Goal: Task Accomplishment & Management: Manage account settings

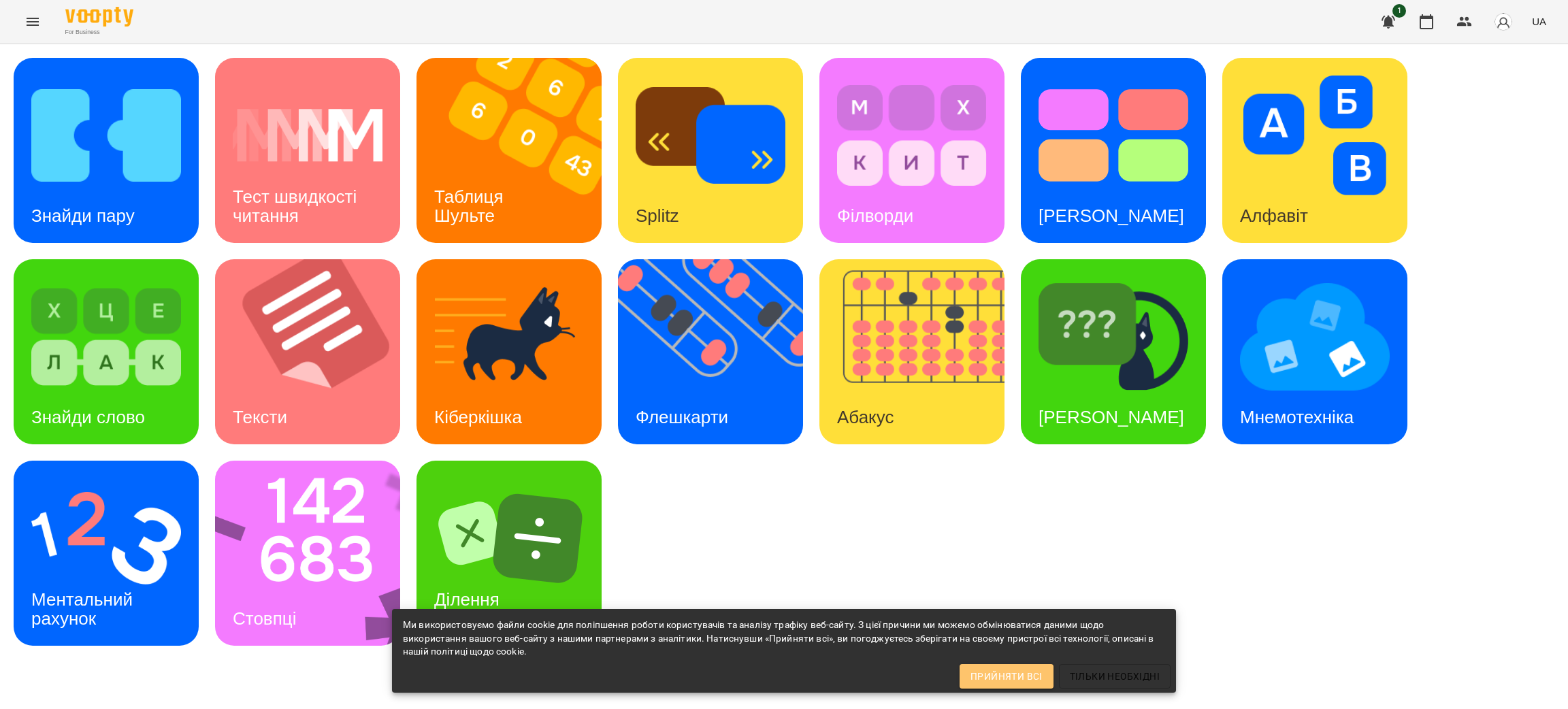
click at [1004, 681] on span "Прийняти всі" at bounding box center [1007, 676] width 72 height 16
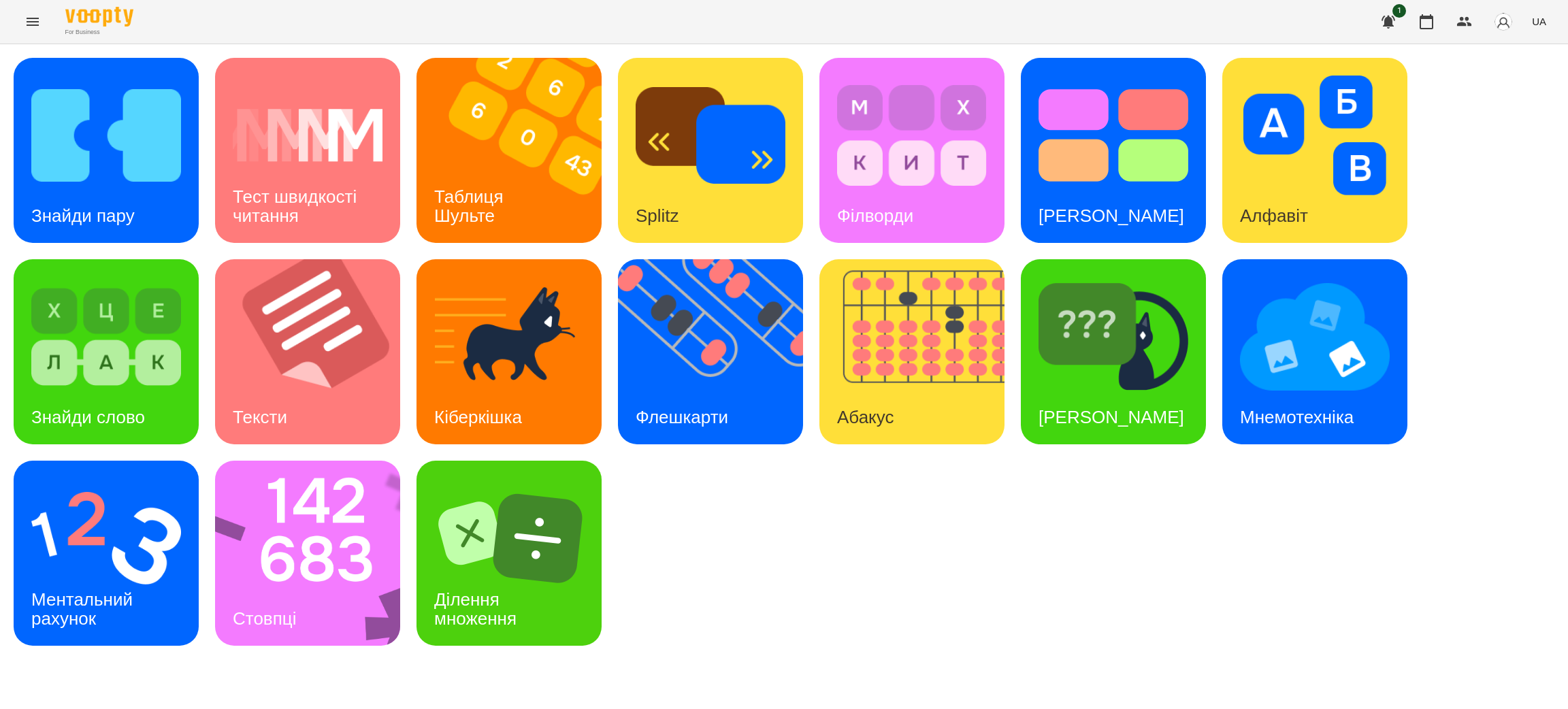
click at [35, 18] on icon "Menu" at bounding box center [32, 21] width 16 height 16
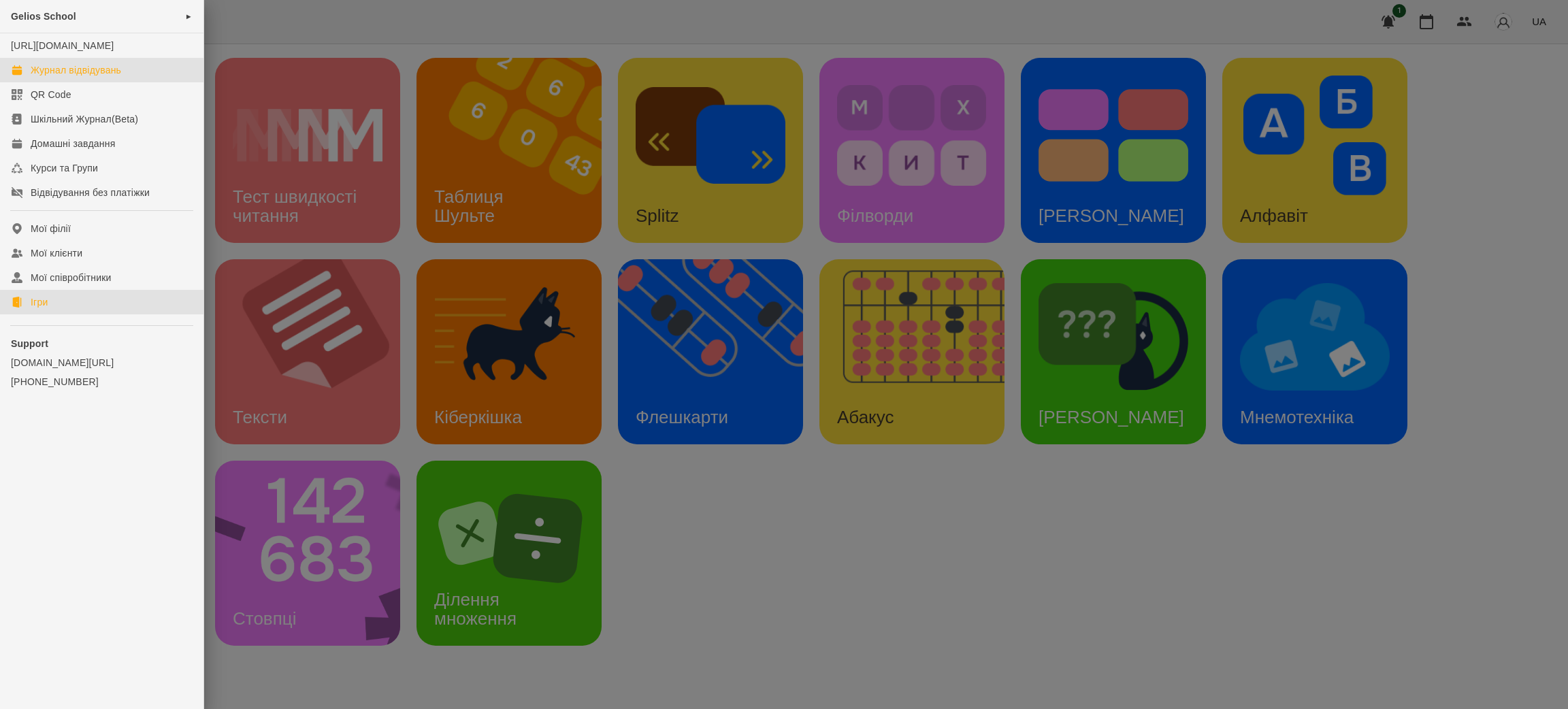
click at [80, 77] on div "Журнал відвідувань" at bounding box center [76, 70] width 91 height 13
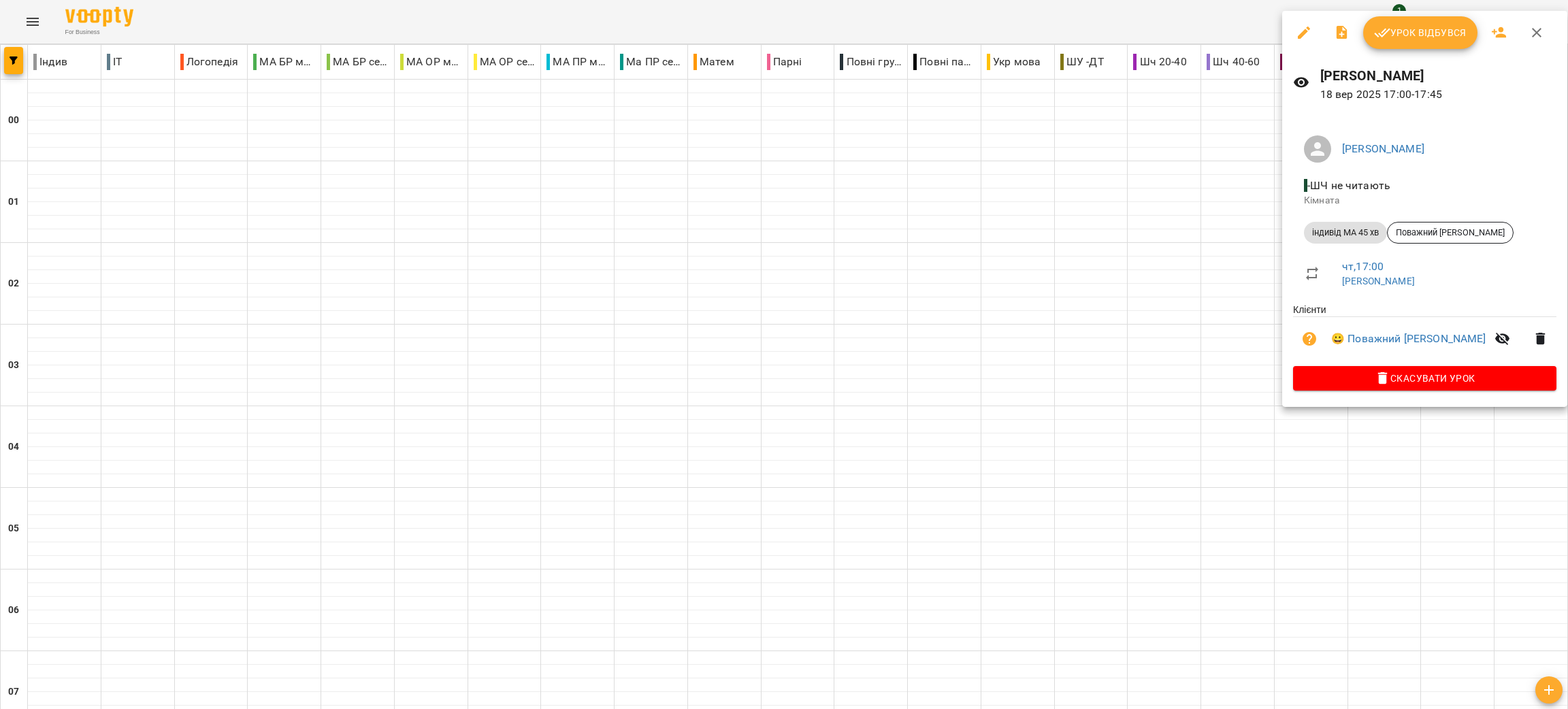
click at [1179, 266] on div at bounding box center [784, 354] width 1568 height 709
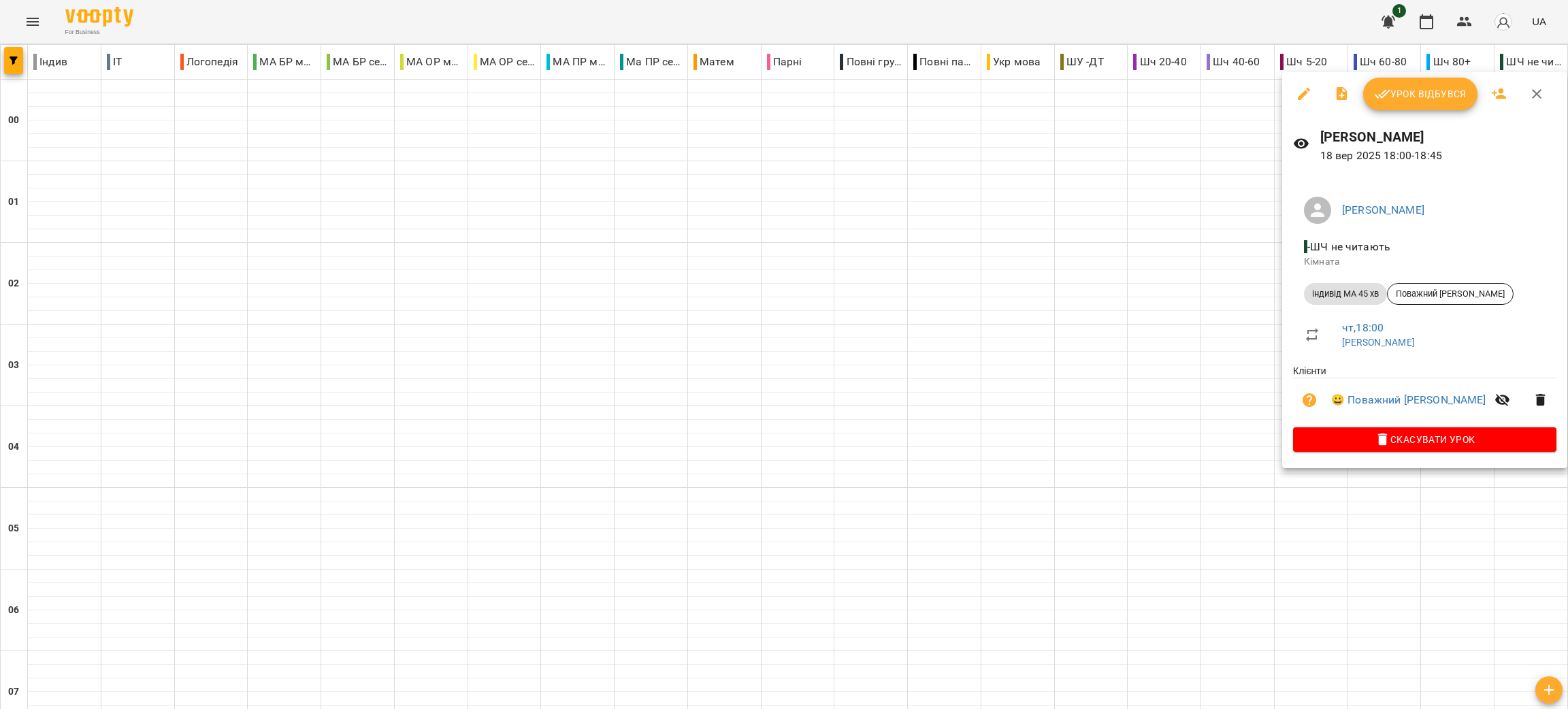
click at [1034, 337] on div at bounding box center [784, 354] width 1568 height 709
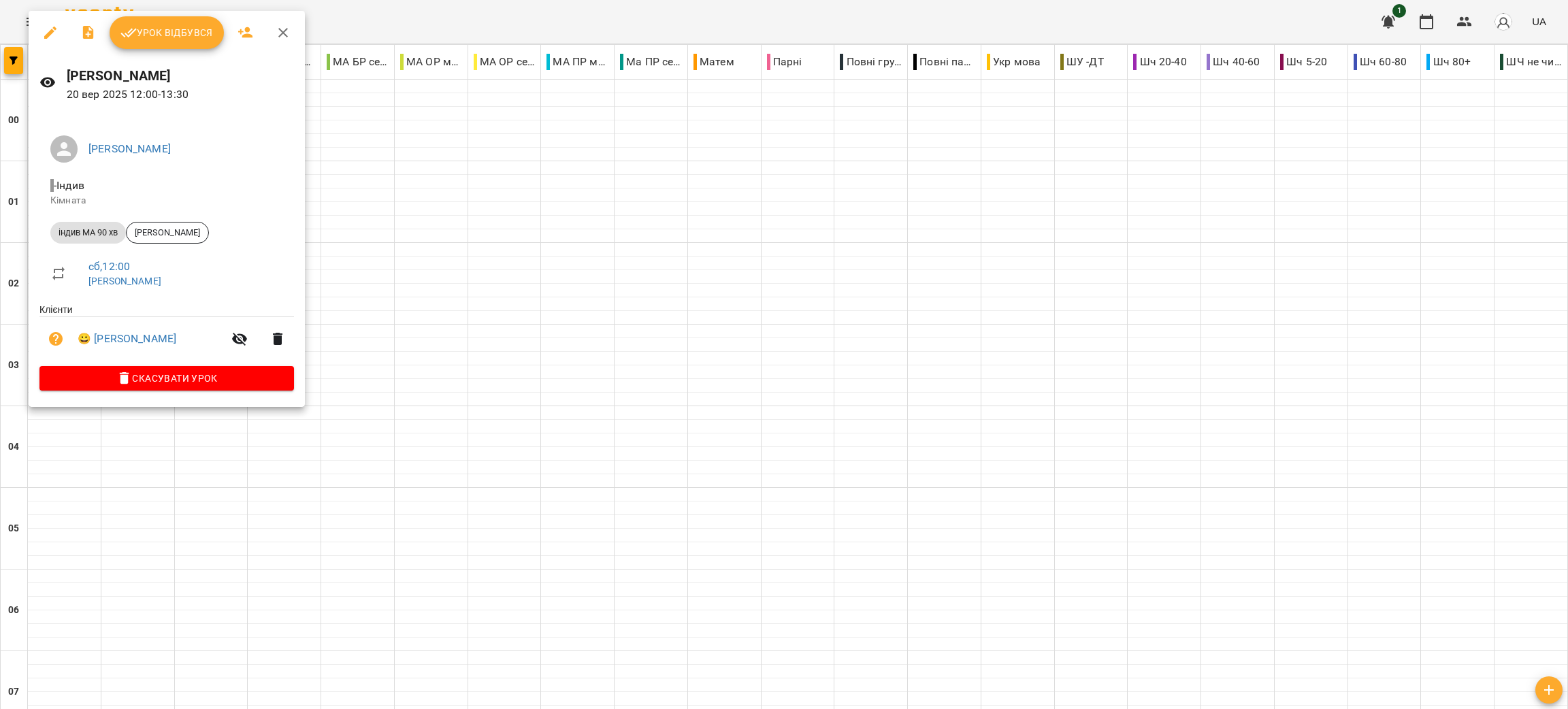
click at [409, 291] on div at bounding box center [784, 354] width 1568 height 709
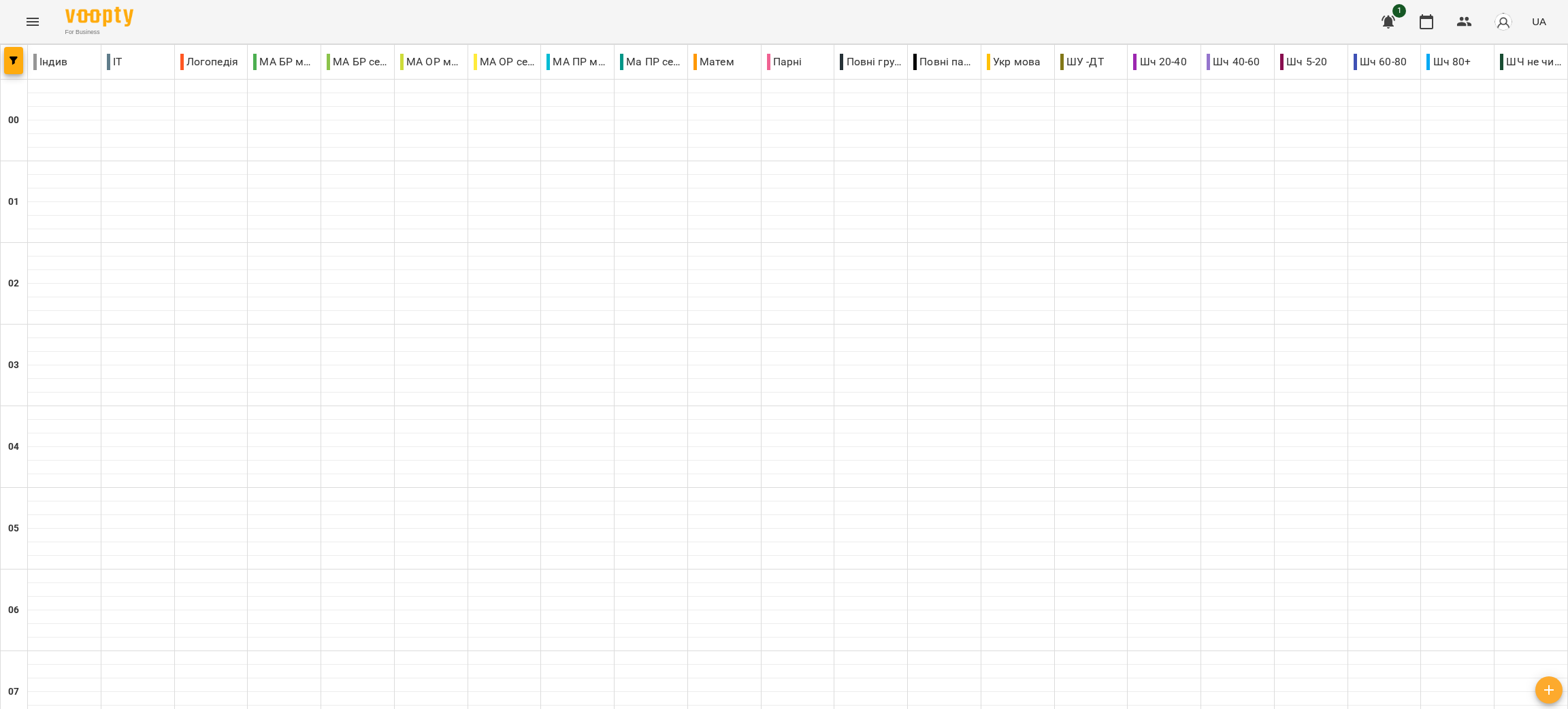
scroll to position [408, 0]
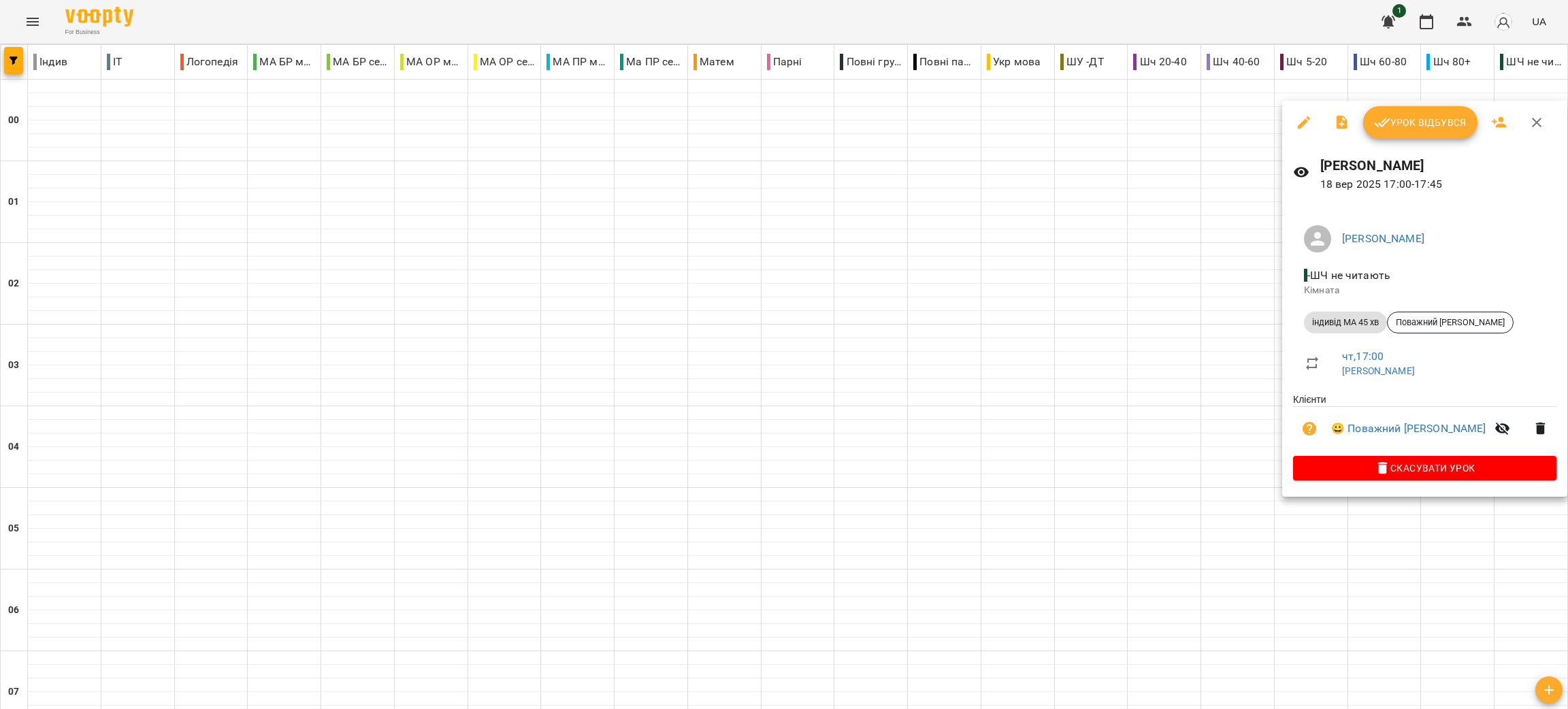
click at [1083, 391] on div at bounding box center [784, 354] width 1568 height 709
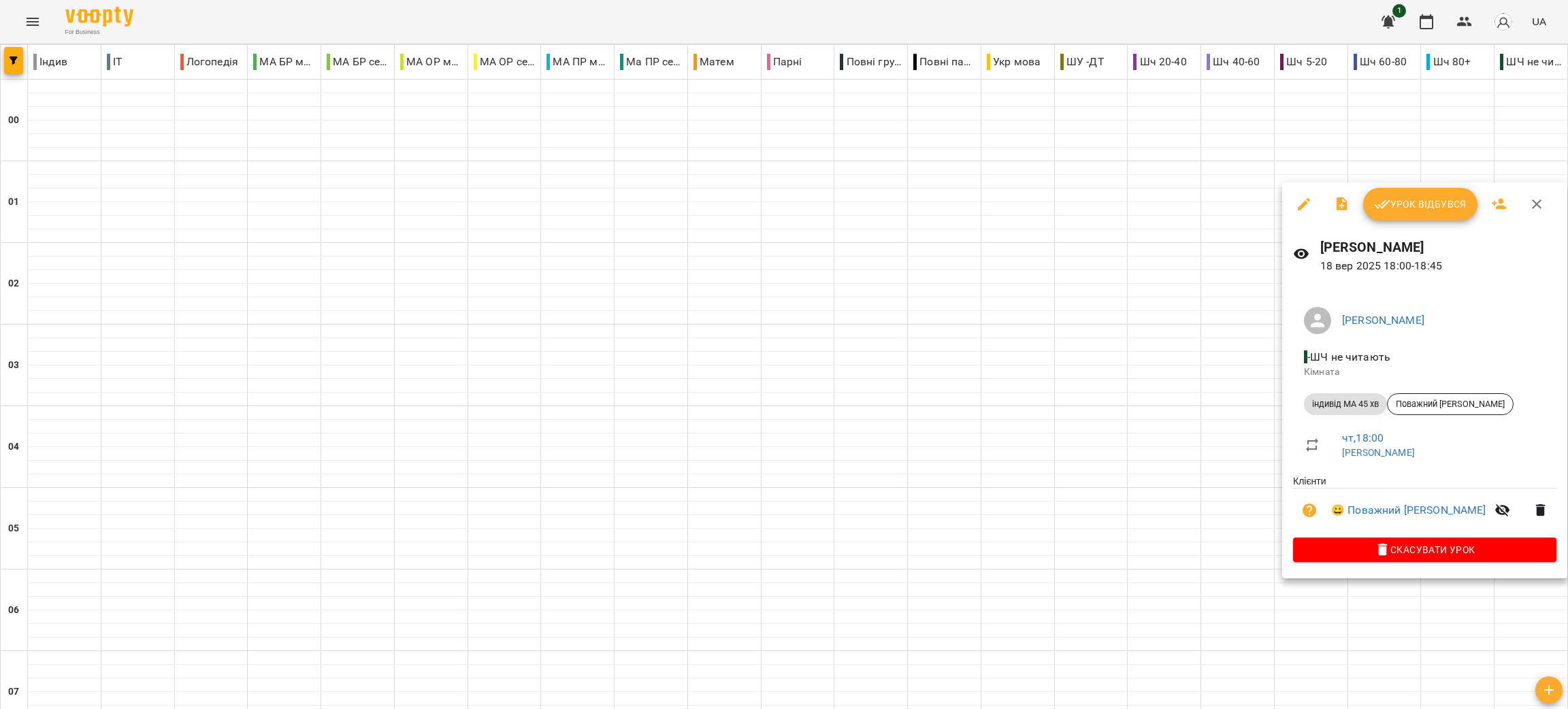
click at [1133, 430] on div at bounding box center [784, 354] width 1568 height 709
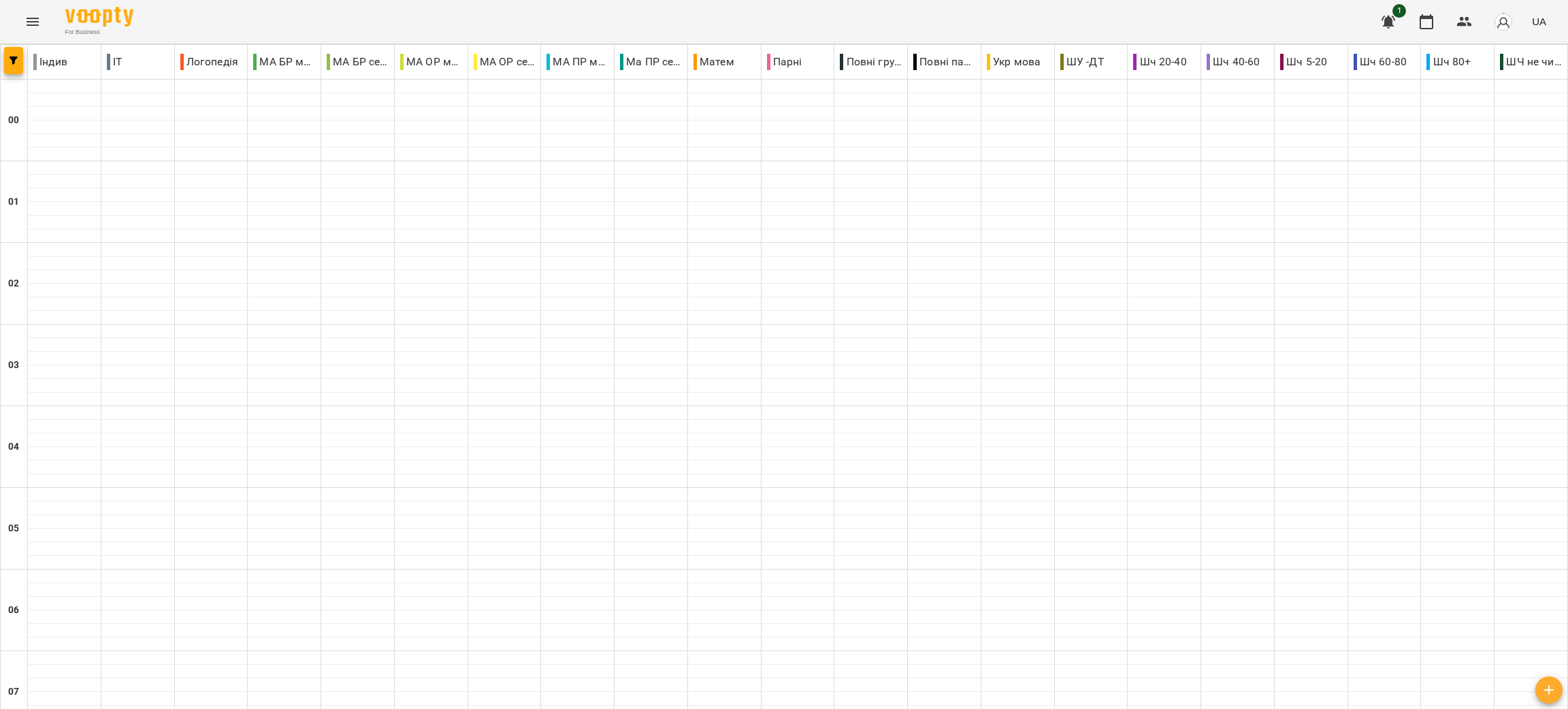
scroll to position [298, 0]
type input "**********"
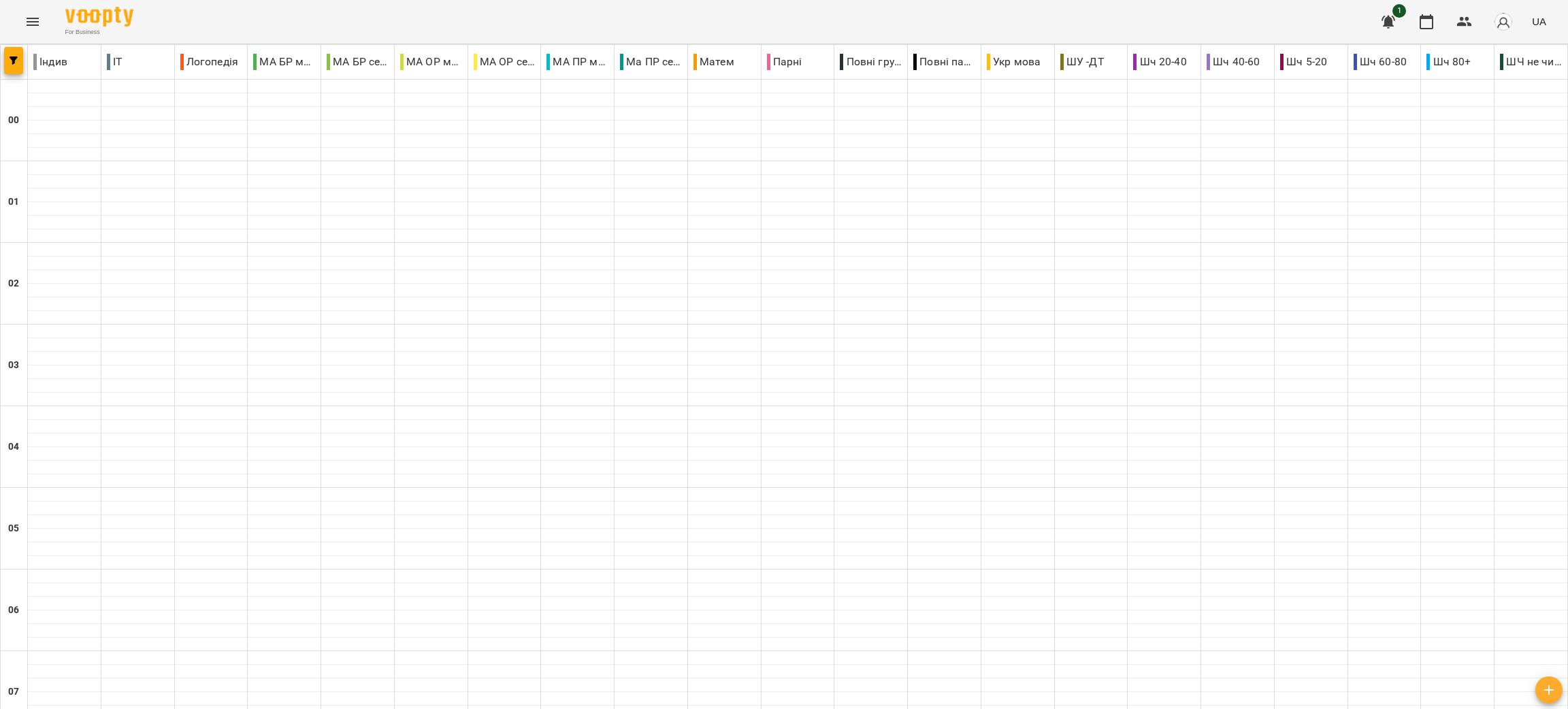
type input "**********"
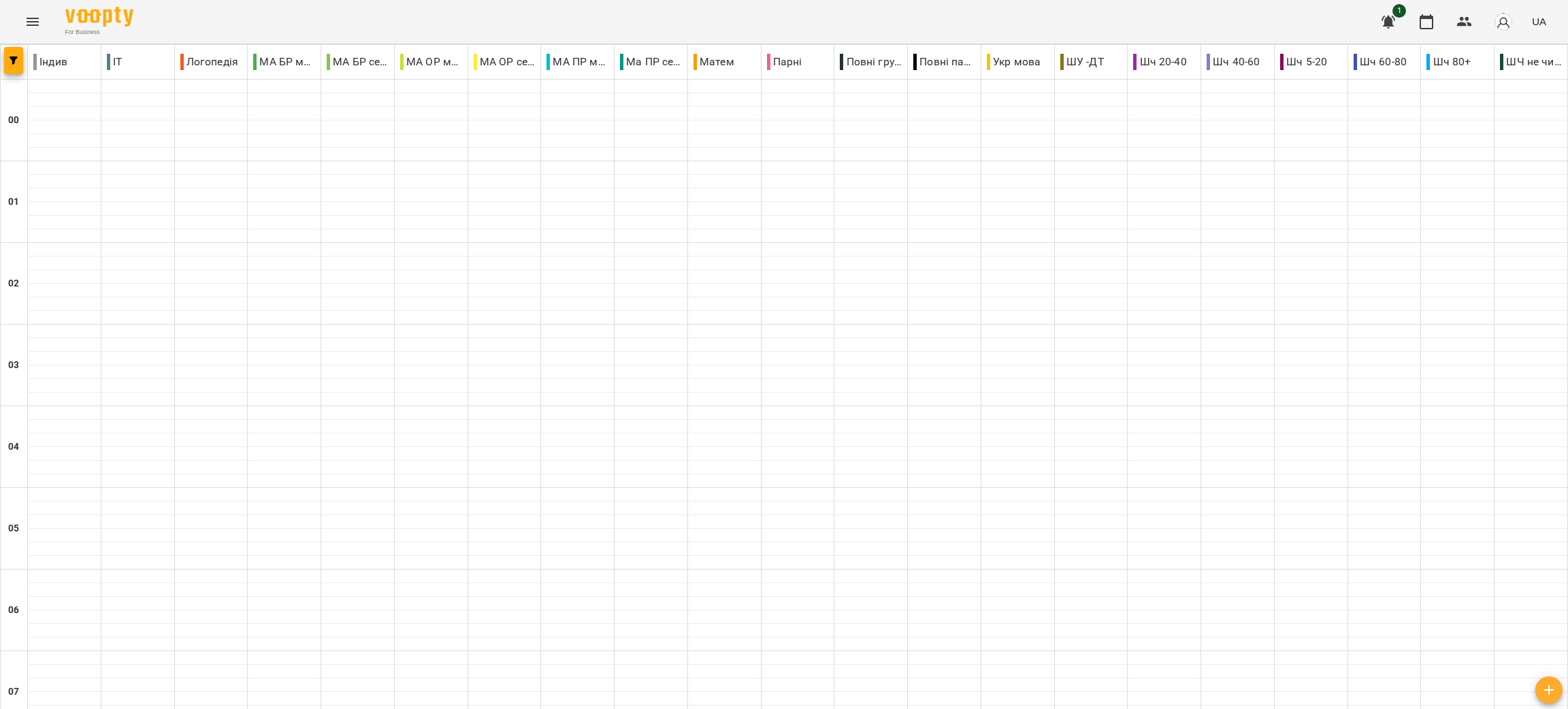
scroll to position [0, 0]
